Goal: Information Seeking & Learning: Learn about a topic

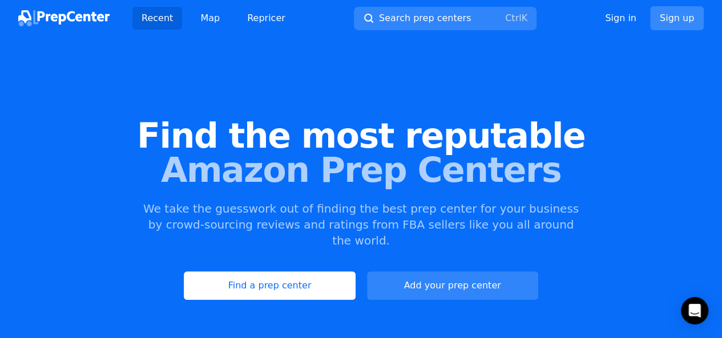
click at [678, 21] on link "Sign up" at bounding box center [677, 18] width 54 height 24
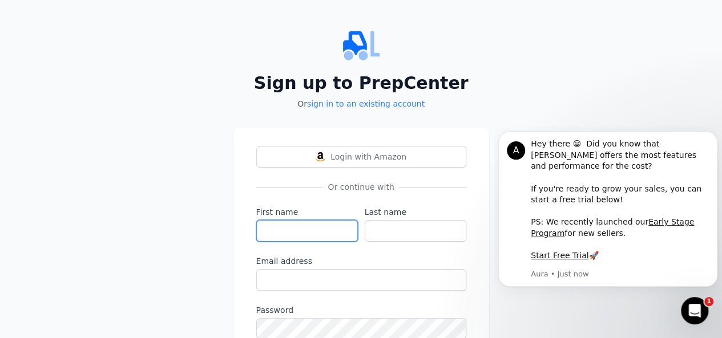
click at [289, 237] on input "First name" at bounding box center [307, 231] width 102 height 22
type input "[PERSON_NAME]"
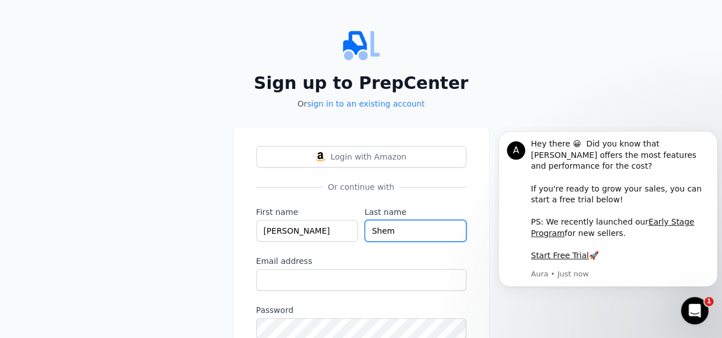
type input "Shem"
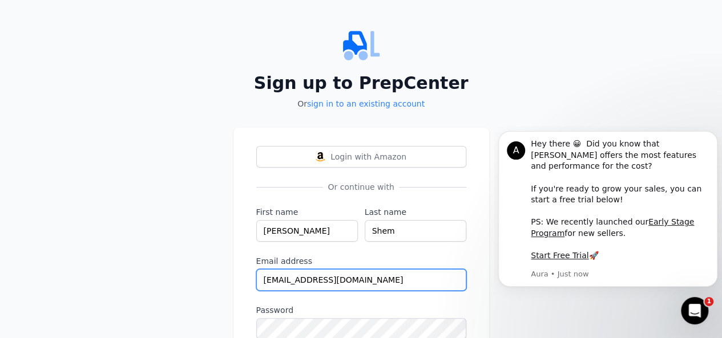
type input "[EMAIL_ADDRESS][DOMAIN_NAME]"
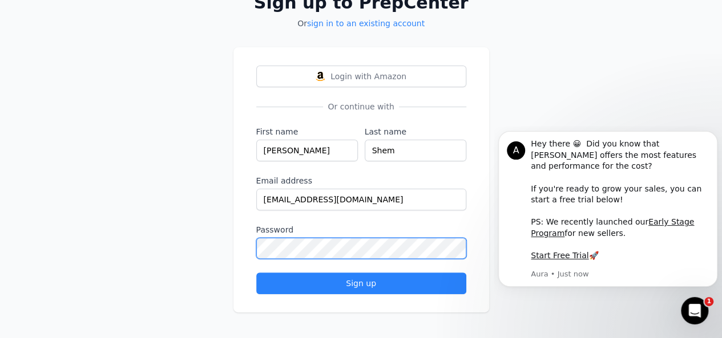
scroll to position [80, 0]
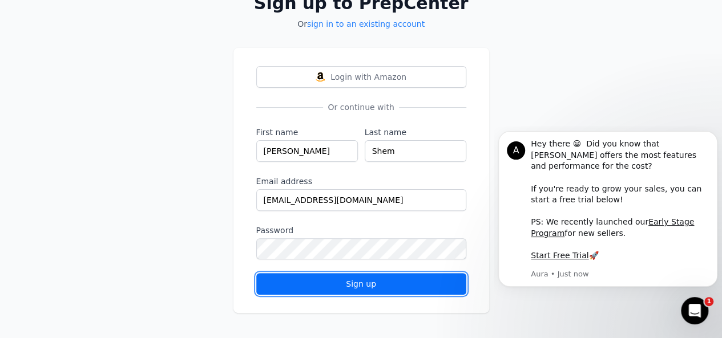
click at [411, 285] on div "Sign up" at bounding box center [361, 283] width 191 height 11
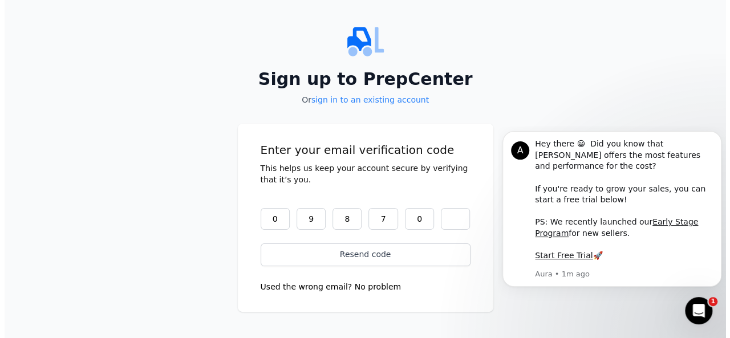
scroll to position [0, 0]
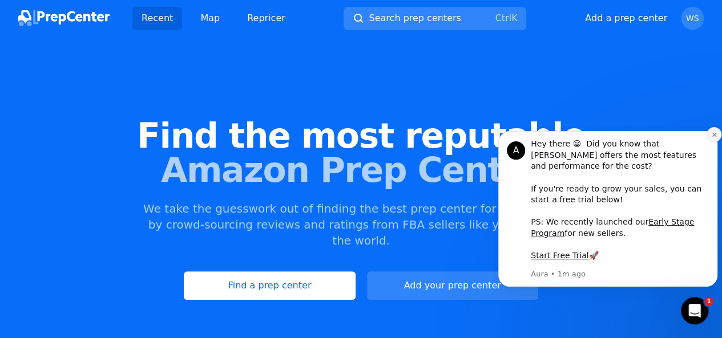
click at [714, 138] on icon "Dismiss notification" at bounding box center [714, 135] width 6 height 6
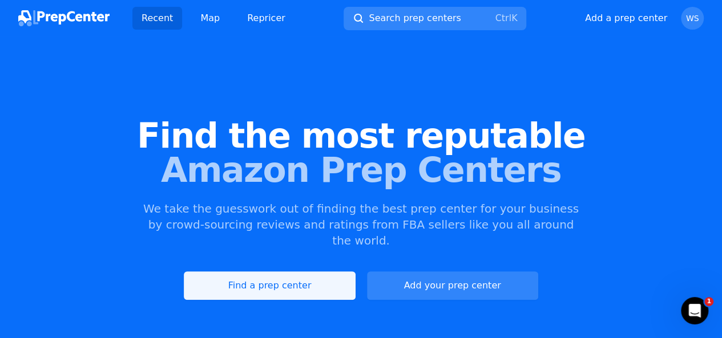
click at [290, 272] on link "Find a prep center" at bounding box center [269, 286] width 171 height 29
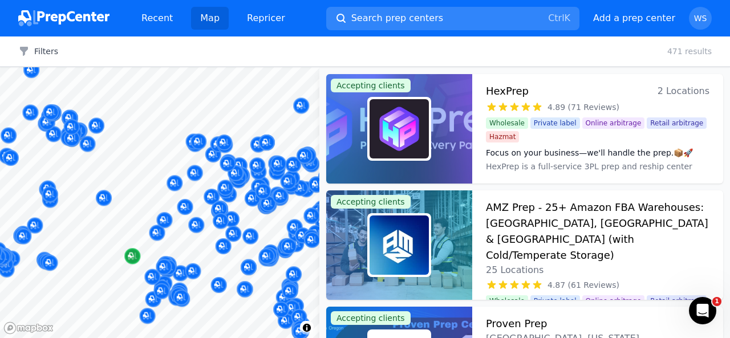
click at [244, 67] on div at bounding box center [160, 67] width 320 height 0
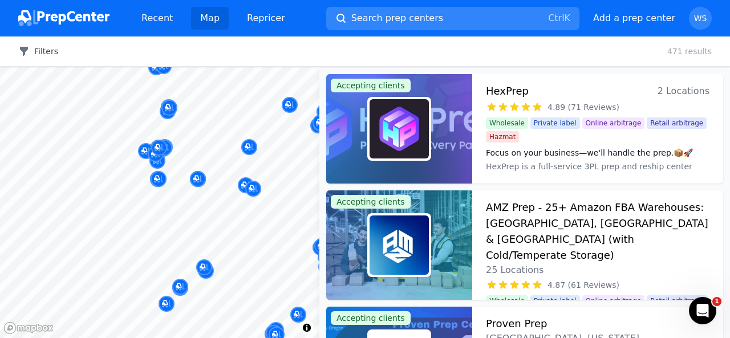
click at [41, 51] on button "Filters" at bounding box center [38, 51] width 40 height 11
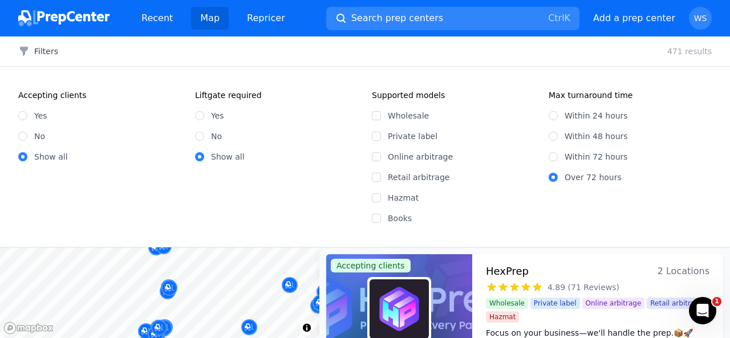
click at [45, 118] on label "Yes" at bounding box center [40, 115] width 13 height 11
click at [27, 118] on input "Yes" at bounding box center [22, 115] width 9 height 9
radio input "true"
click at [206, 135] on div "No" at bounding box center [276, 136] width 163 height 11
click at [201, 135] on input "No" at bounding box center [199, 136] width 9 height 9
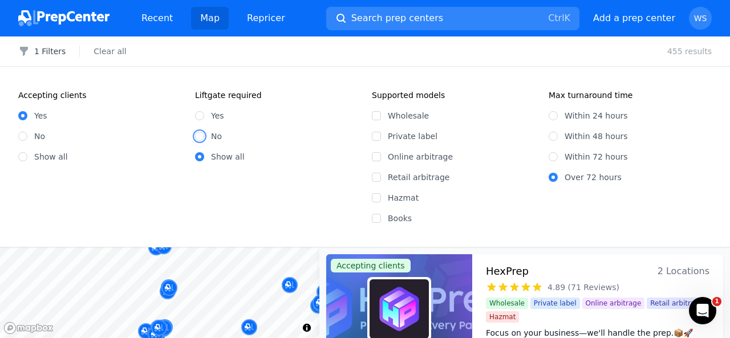
radio input "true"
click at [378, 157] on input "Online arbitrage" at bounding box center [376, 156] width 9 height 9
checkbox input "true"
click at [554, 133] on input "Within 48 hours" at bounding box center [553, 136] width 9 height 9
radio input "true"
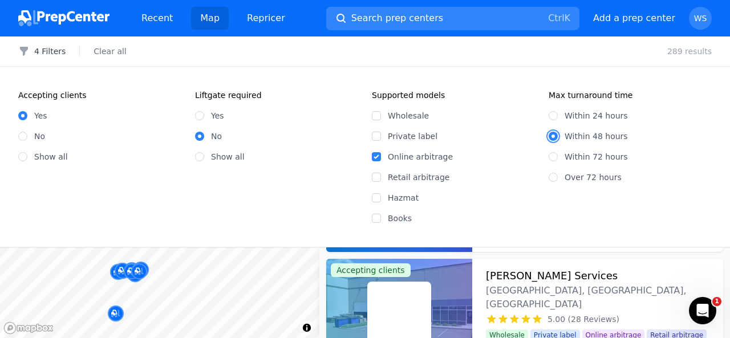
scroll to position [112, 0]
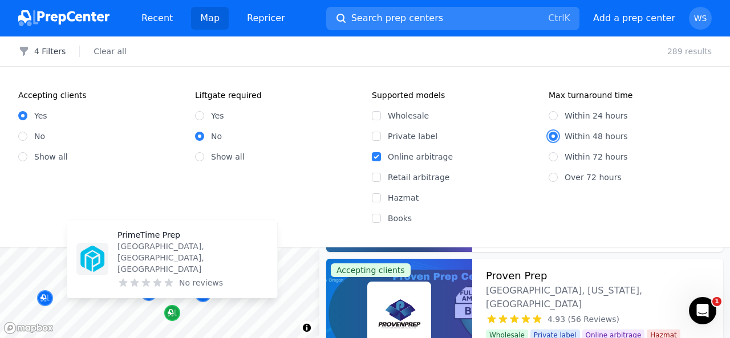
click at [172, 313] on icon "Map marker" at bounding box center [171, 313] width 6 height 6
click at [171, 313] on icon "Map marker" at bounding box center [171, 313] width 6 height 6
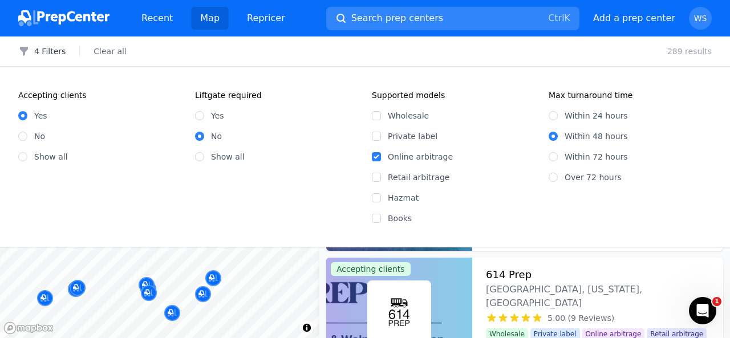
scroll to position [0, 0]
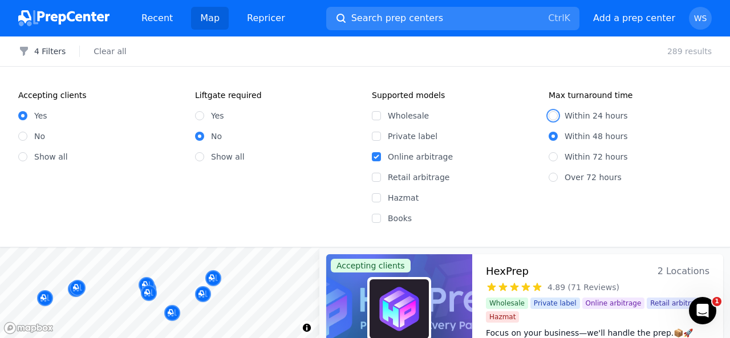
click at [556, 116] on input "Within 24 hours" at bounding box center [553, 115] width 9 height 9
radio input "true"
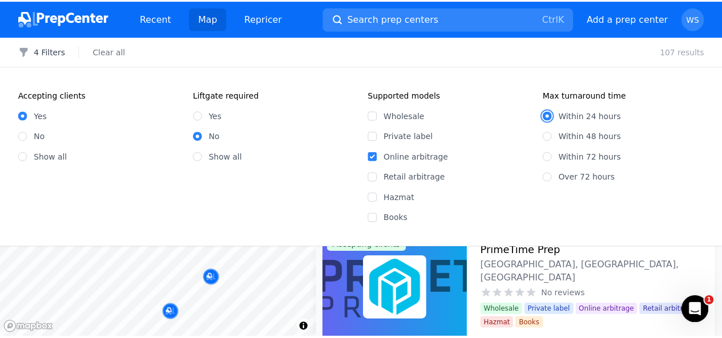
scroll to position [160, 0]
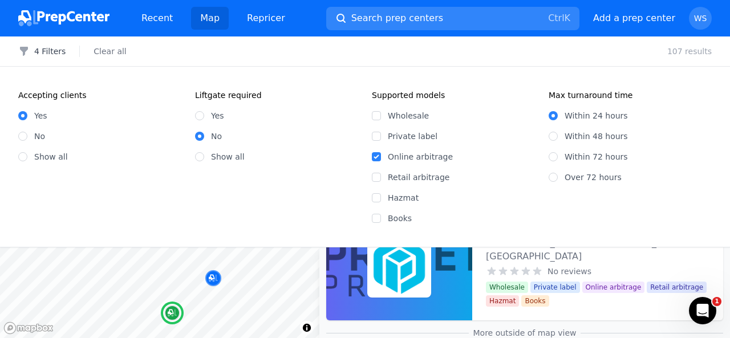
click at [431, 296] on div at bounding box center [399, 266] width 146 height 110
